Goal: Information Seeking & Learning: Learn about a topic

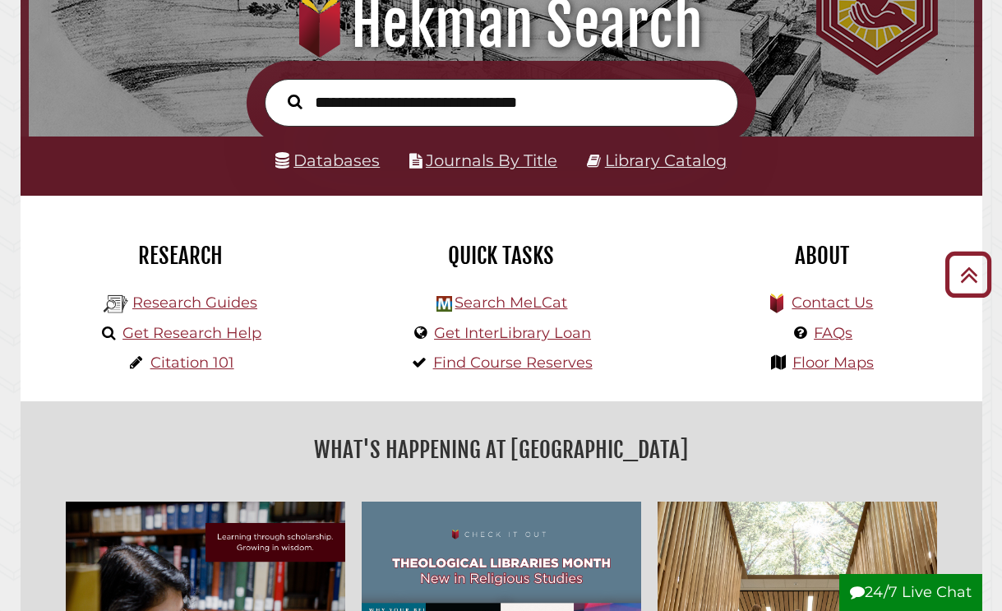
scroll to position [182, 0]
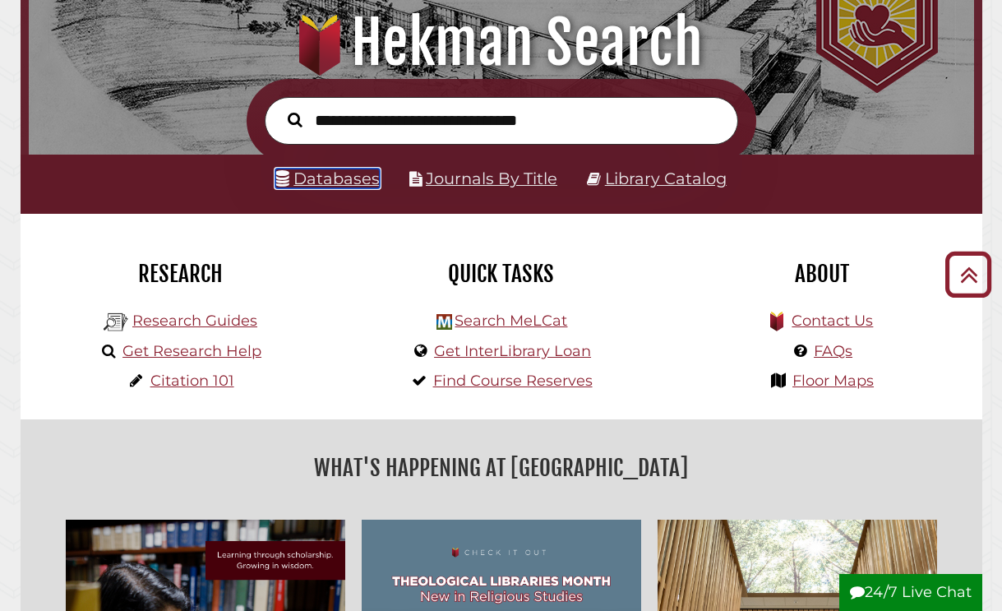
click at [333, 182] on link "Databases" at bounding box center [327, 178] width 104 height 20
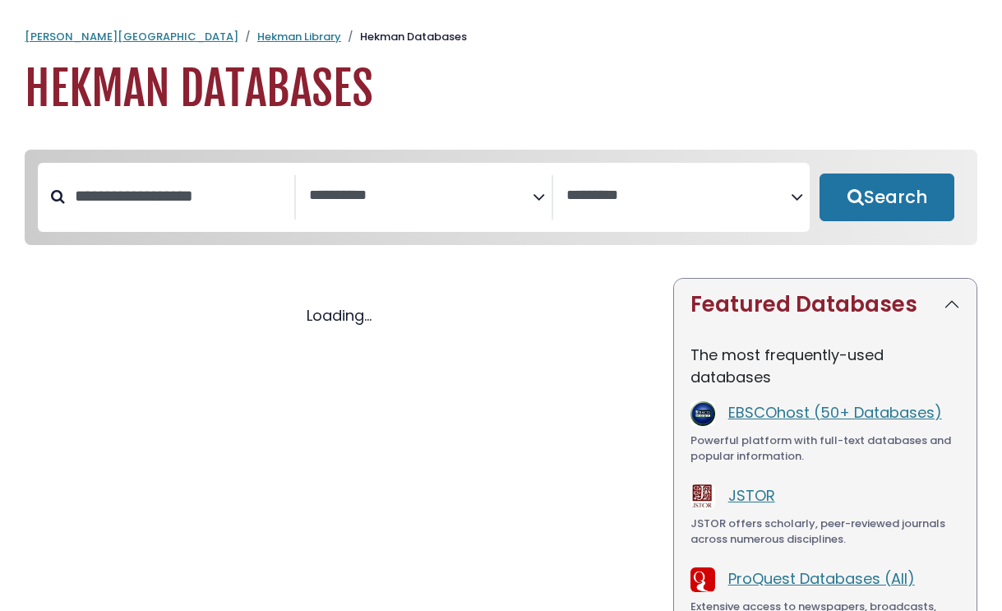
select select "Database Subject Filter"
select select "Database Vendors Filter"
select select "Database Subject Filter"
select select "Database Vendors Filter"
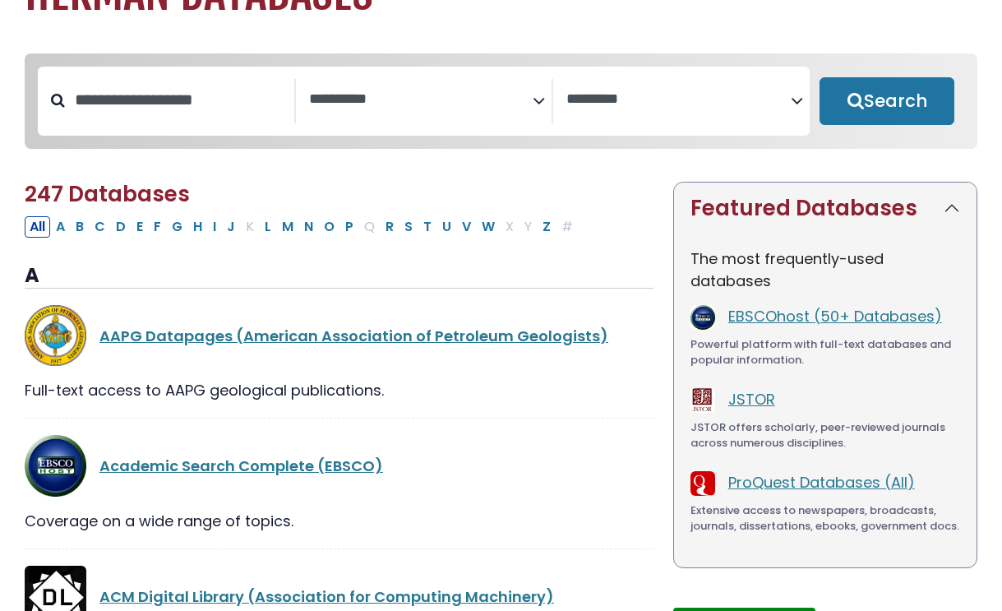
scroll to position [98, 0]
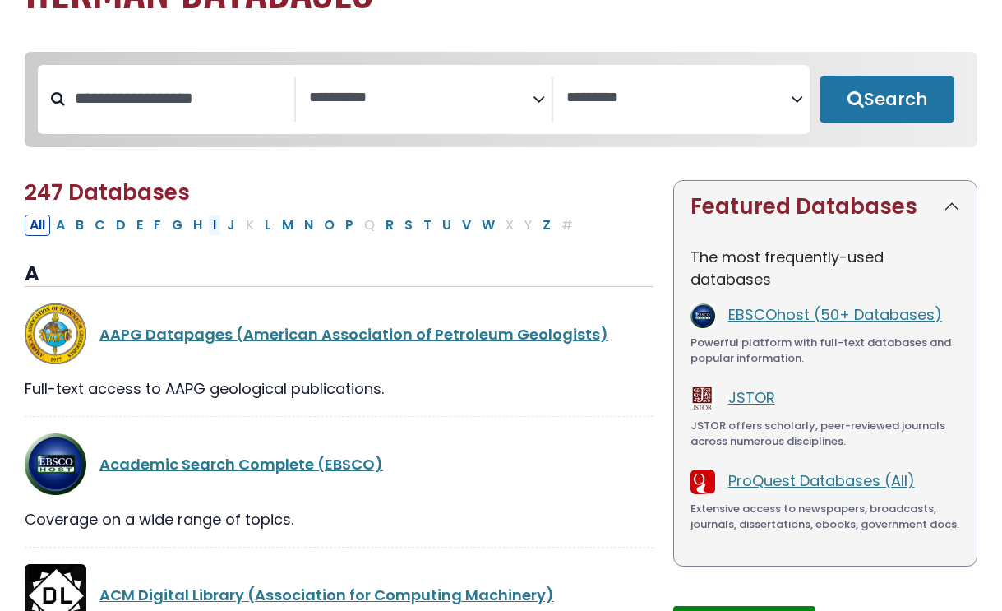
click at [211, 230] on button "I" at bounding box center [214, 224] width 13 height 21
select select "Database Subject Filter"
select select "Database Vendors Filter"
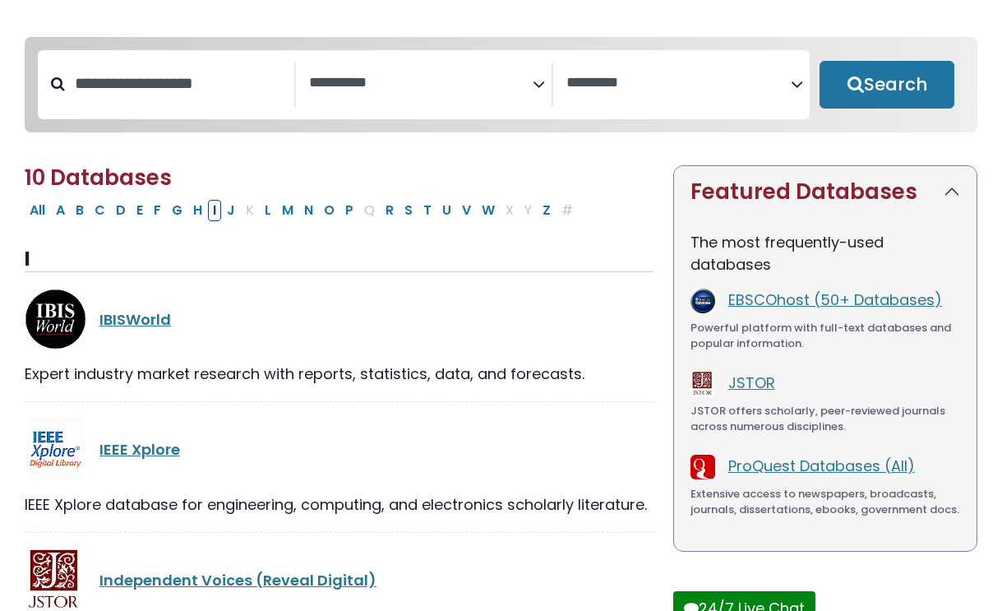
scroll to position [125, 0]
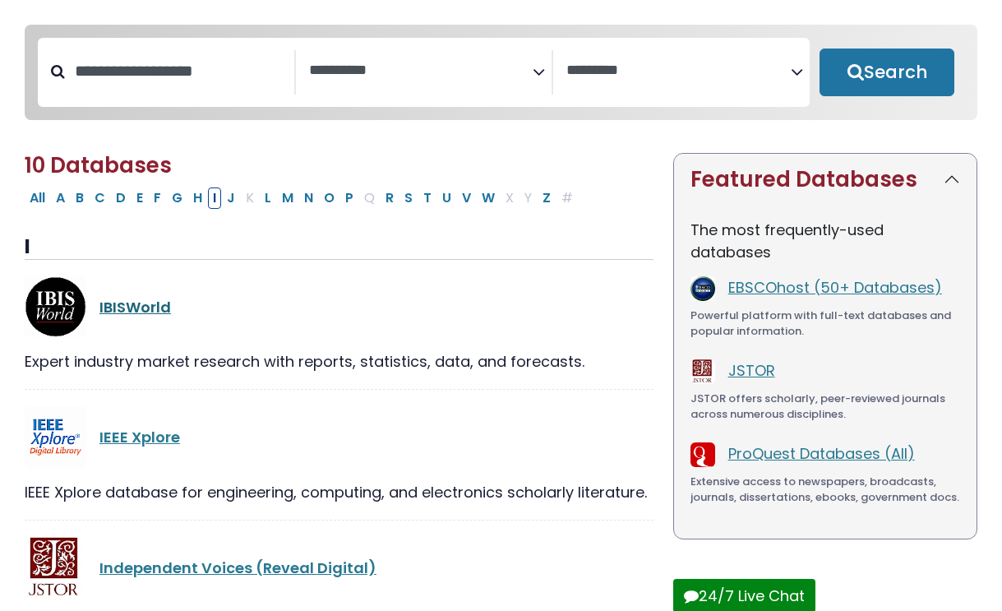
click at [149, 316] on link "IBISWorld" at bounding box center [134, 307] width 71 height 21
